Goal: Book appointment/travel/reservation

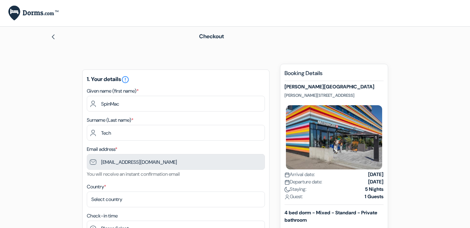
scroll to position [35, 0]
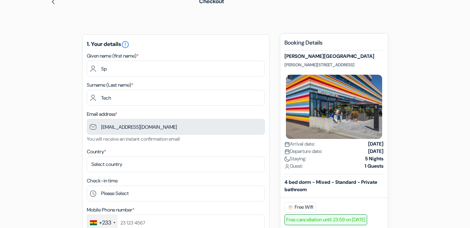
type input "S"
type input "Alhassan"
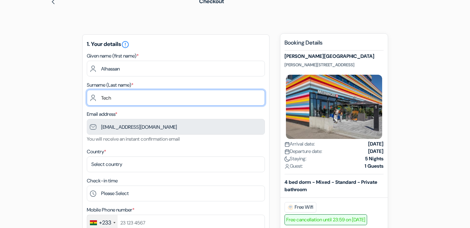
click at [143, 98] on input "Tech" at bounding box center [176, 98] width 178 height 16
type input "T"
type input "Fuseini"
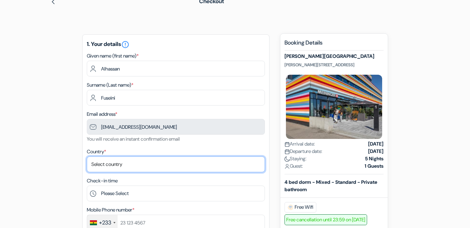
select select "71"
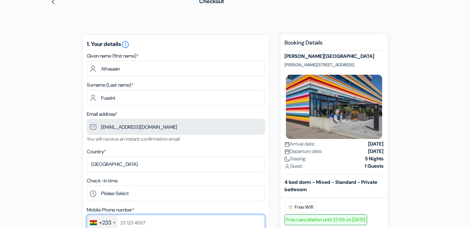
type input "0548882841"
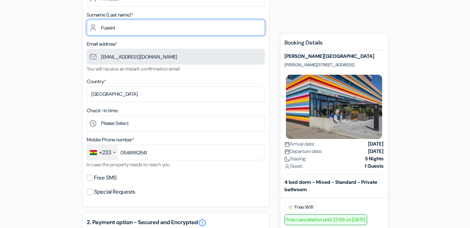
scroll to position [140, 0]
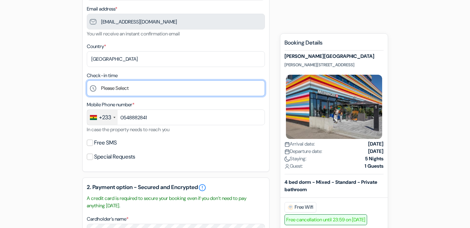
click at [166, 87] on select "Please Select 1:00 2:00 3:00 4:00 5:00 6:00 7:00 8:00 9:00 10:00 11:00 12:00 13…" at bounding box center [176, 88] width 178 height 16
select select "13"
click at [87, 80] on select "Please Select 1:00 2:00 3:00 4:00 5:00 6:00 7:00 8:00 9:00 10:00 11:00 12:00 13…" at bounding box center [176, 88] width 178 height 16
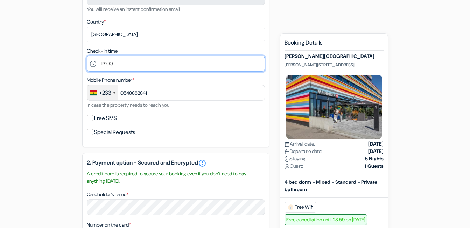
scroll to position [175, 0]
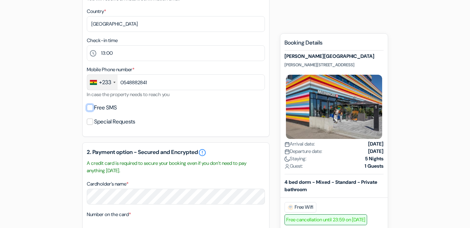
click at [91, 106] on input "Free SMS" at bounding box center [90, 107] width 6 height 6
checkbox input "true"
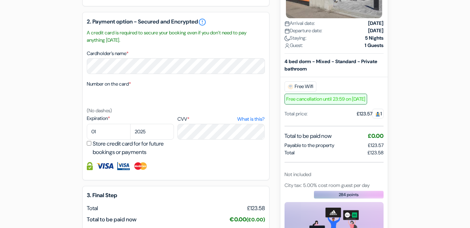
scroll to position [315, 0]
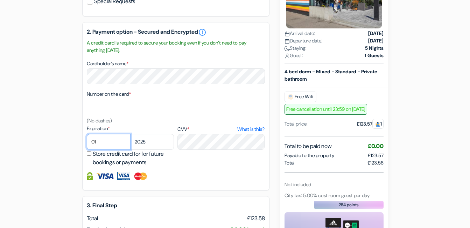
select select "02"
select select "2026"
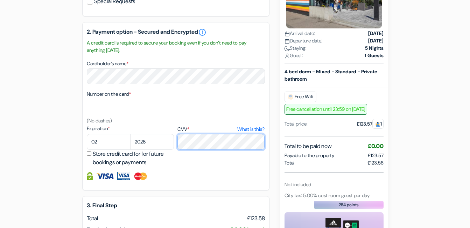
scroll to position [350, 0]
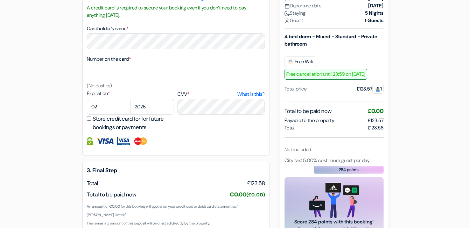
click at [236, 129] on div "Expiration * 01 02 03 04 05 06 07 08 09 10 [DATE] 2026 2027 2028 2029 2030" at bounding box center [176, 111] width 178 height 42
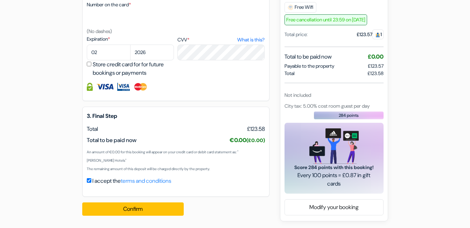
scroll to position [405, 0]
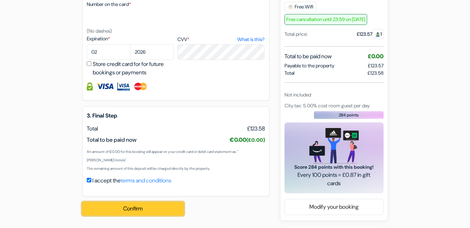
click at [147, 210] on button "Confirm Loading..." at bounding box center [133, 208] width 102 height 13
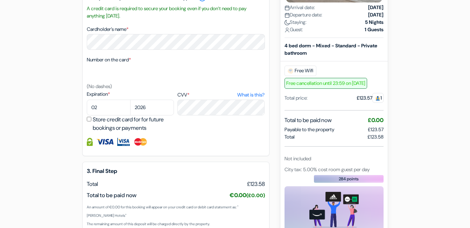
scroll to position [413, 0]
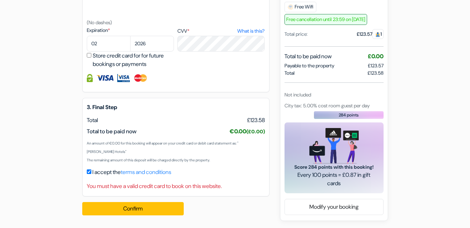
click at [134, 186] on div "You must have a valid credit card to book on this website." at bounding box center [176, 186] width 178 height 8
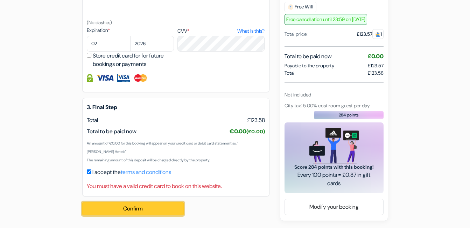
click at [144, 209] on button "Confirm Loading..." at bounding box center [133, 208] width 102 height 13
click at [136, 208] on button "Confirm Loading..." at bounding box center [133, 208] width 102 height 13
click at [144, 204] on button "Confirm Loading..." at bounding box center [133, 208] width 102 height 13
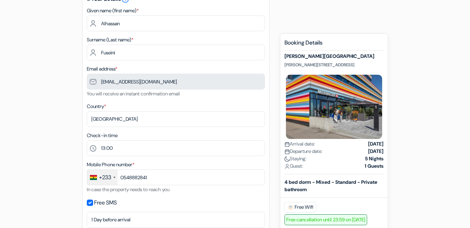
scroll to position [0, 0]
